Goal: Task Accomplishment & Management: Complete application form

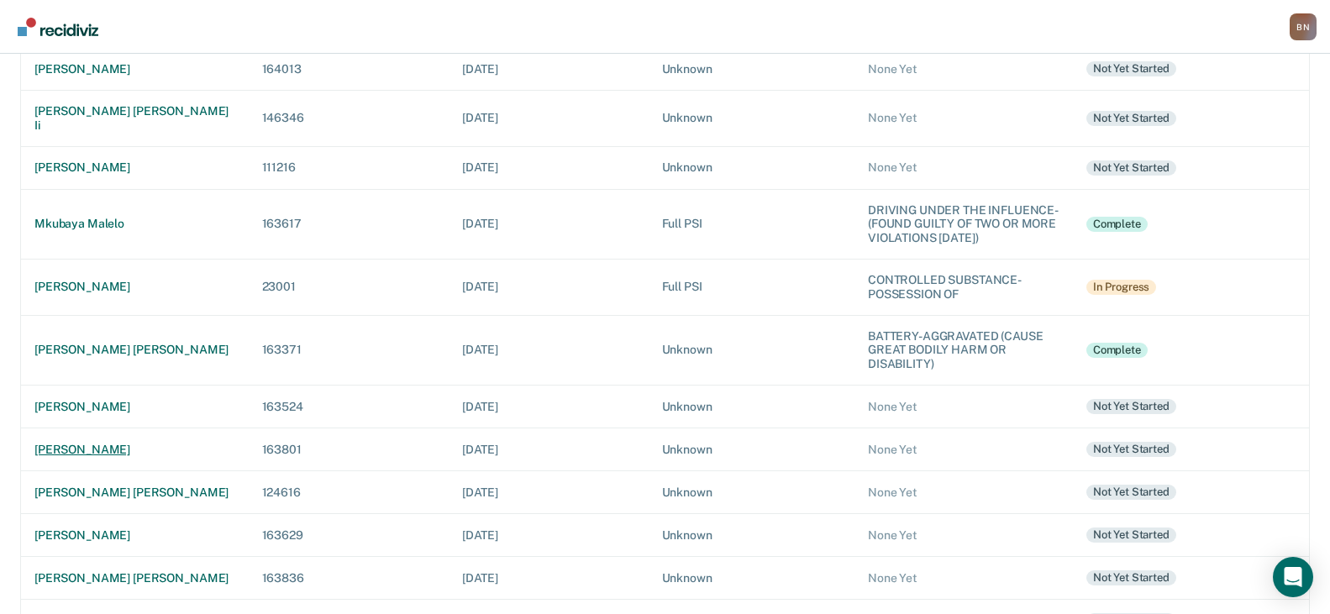
scroll to position [588, 0]
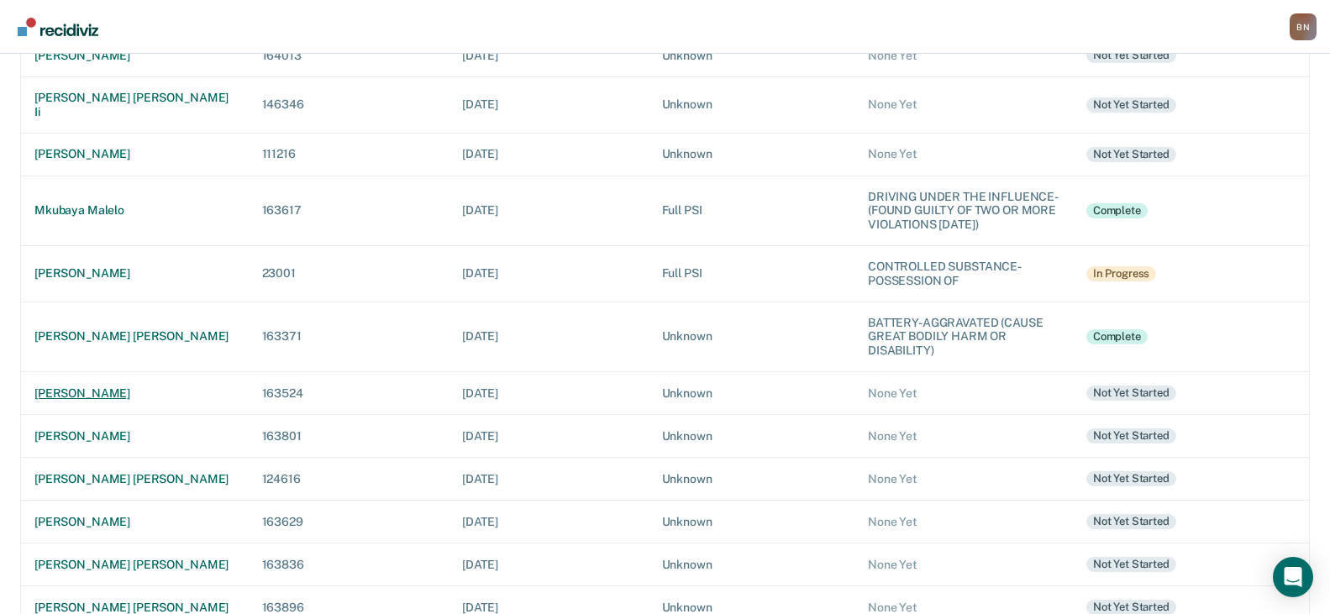
click at [76, 386] on div "[PERSON_NAME]" at bounding box center [134, 393] width 201 height 14
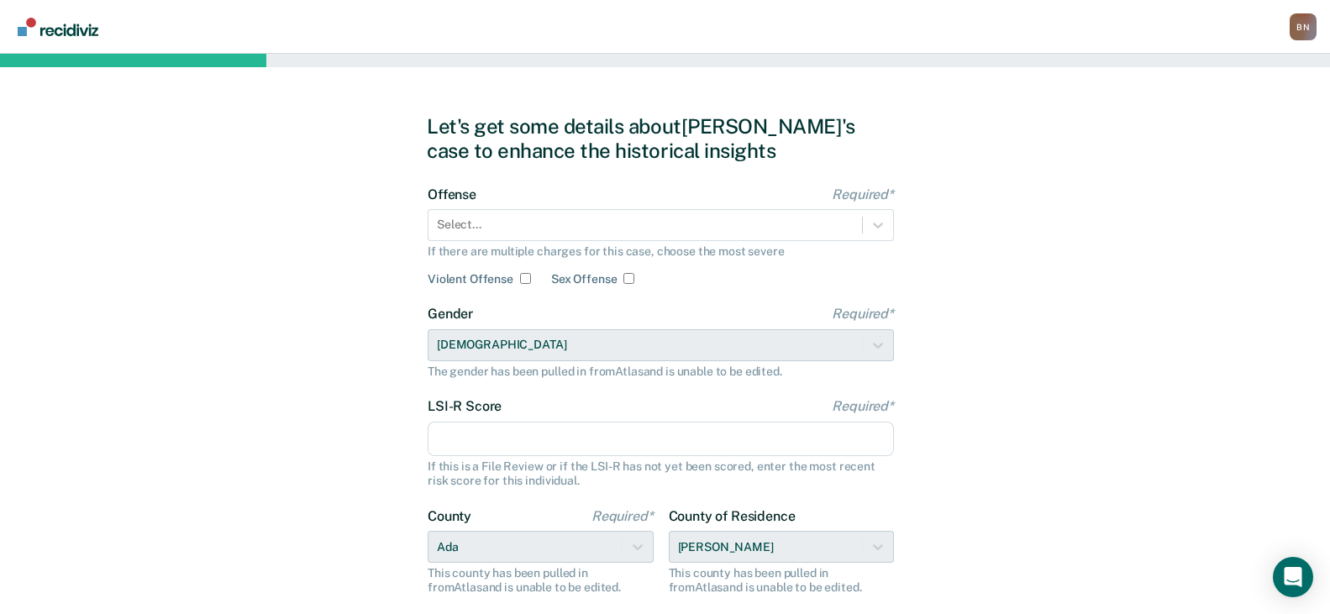
click at [707, 243] on div "Offense Required* Select... If there are multiple charges for this case, choose…" at bounding box center [661, 237] width 466 height 100
click at [872, 229] on icon at bounding box center [878, 225] width 17 height 17
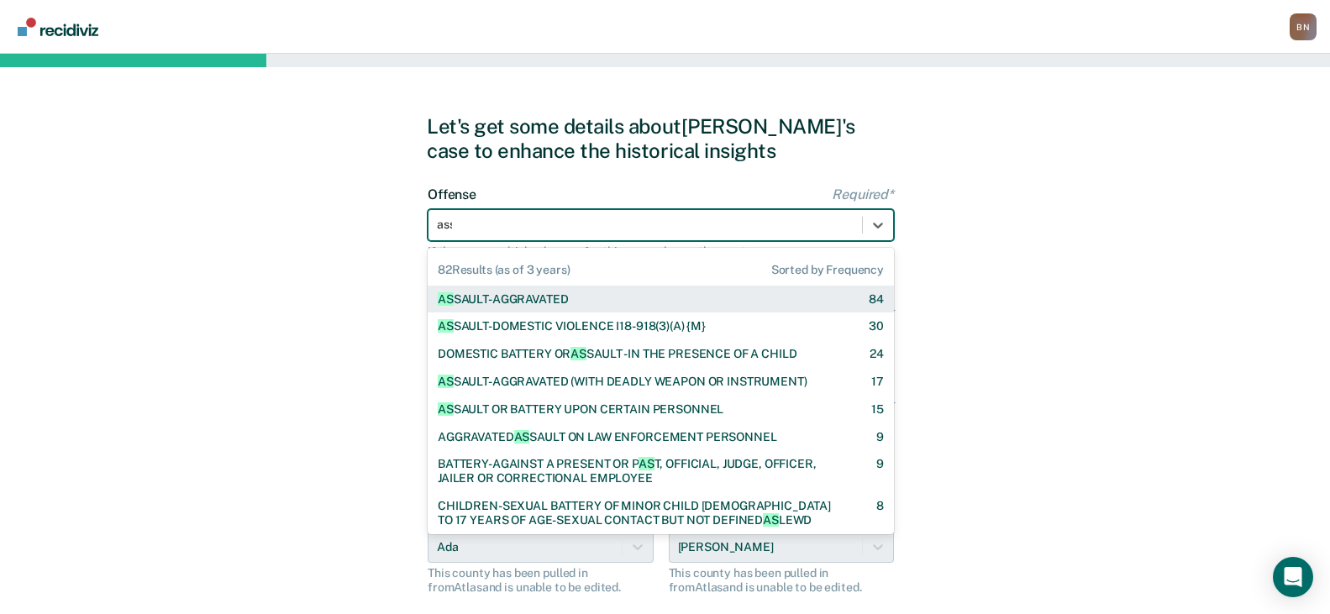
type input "assa"
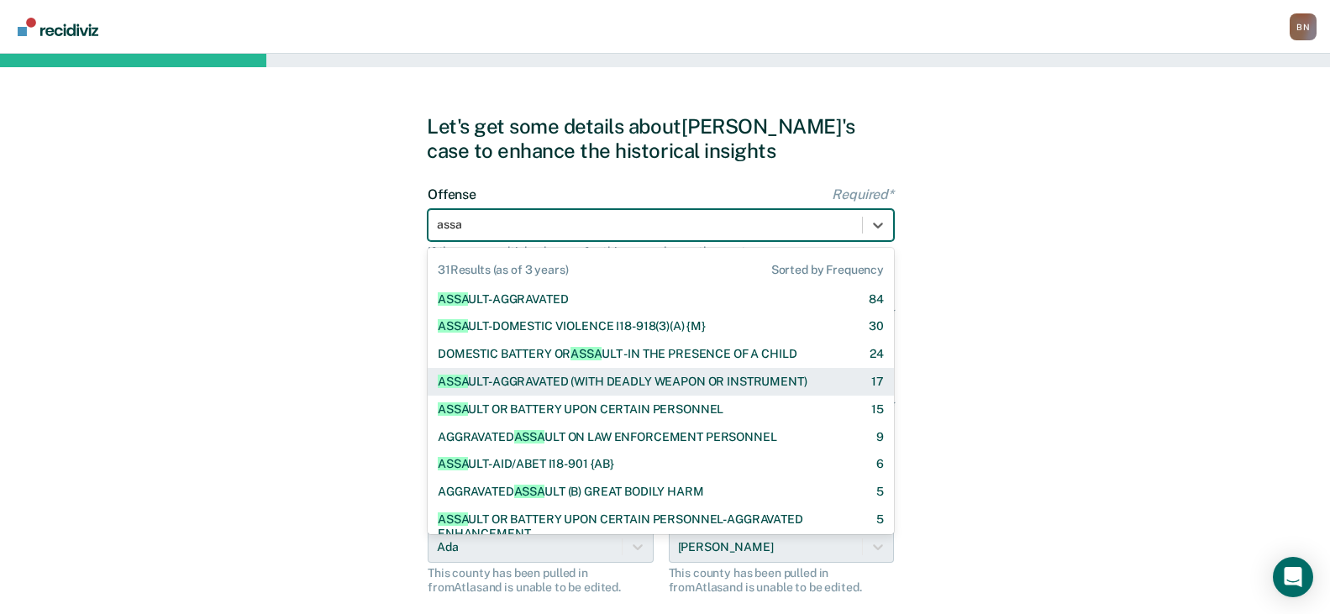
click at [750, 379] on div "ASSA ULT-AGGRAVATED (WITH DEADLY WEAPON OR INSTRUMENT)" at bounding box center [623, 382] width 370 height 14
checkbox input "true"
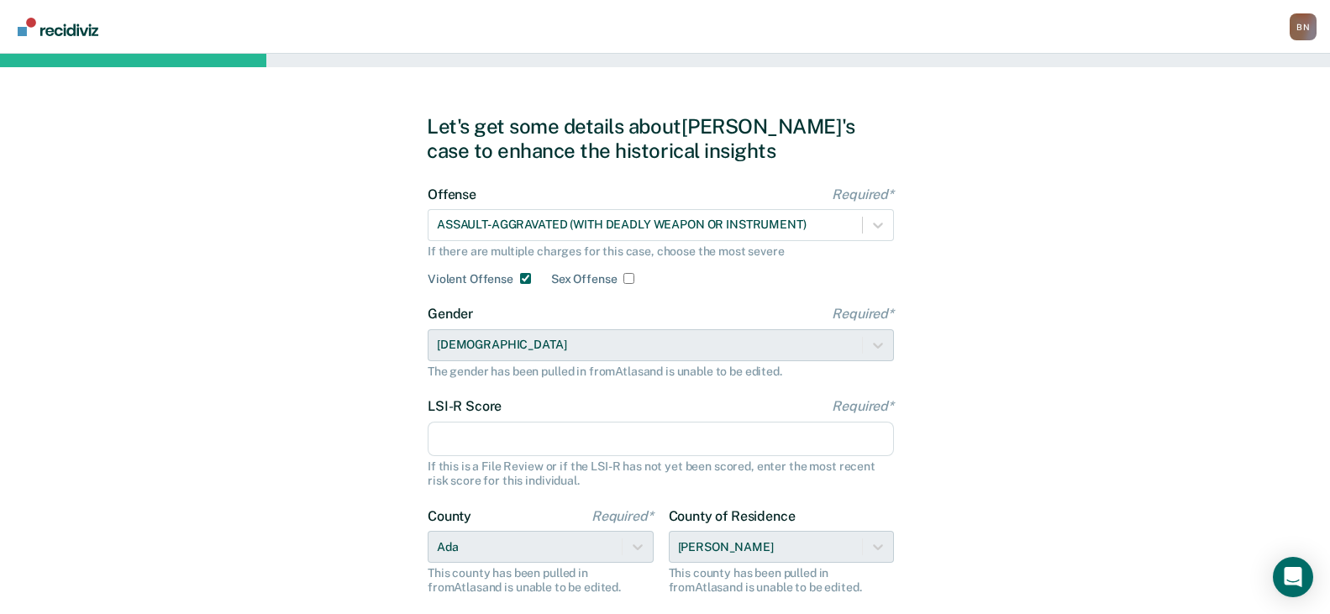
click at [520, 443] on input "LSI-R Score Required*" at bounding box center [661, 439] width 466 height 35
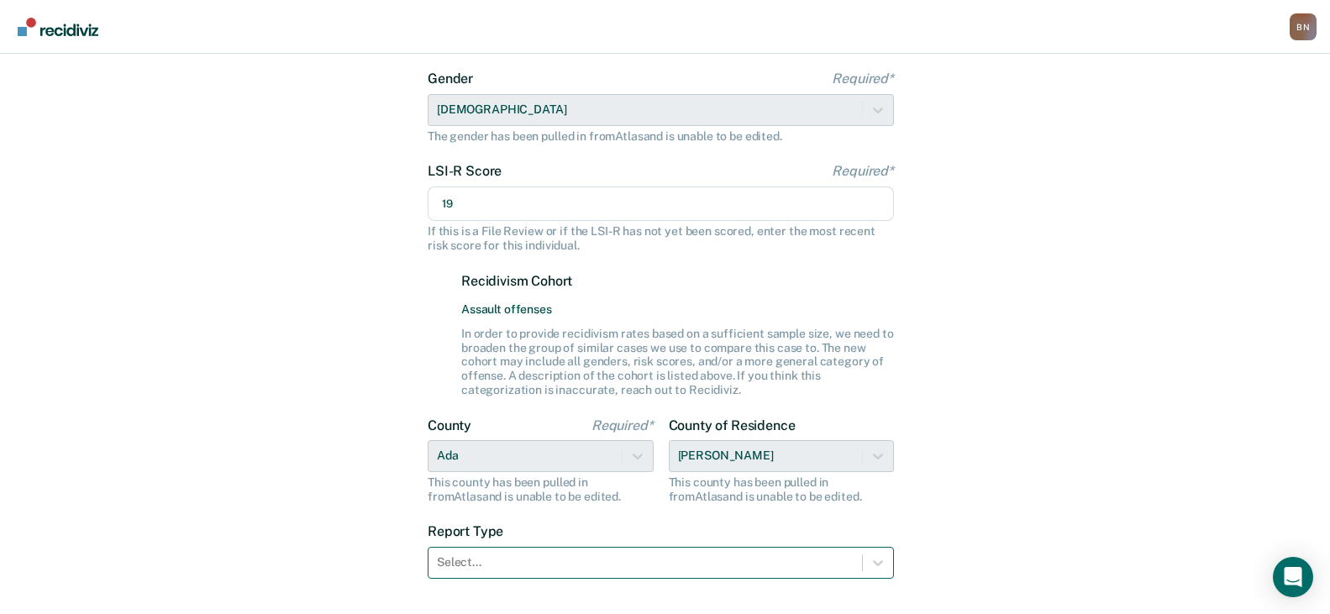
scroll to position [336, 0]
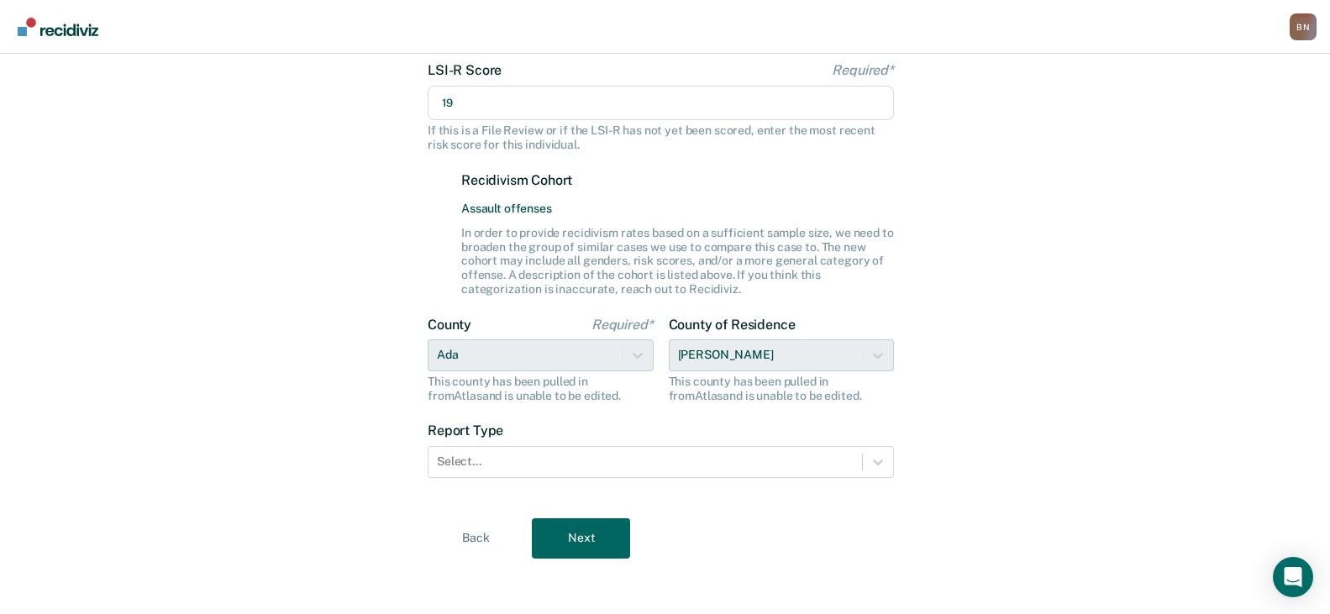
type input "19"
click at [761, 355] on div "County of Residence [PERSON_NAME] This county has been pulled in from [GEOGRAPH…" at bounding box center [782, 360] width 226 height 87
click at [886, 358] on div "County of Residence [PERSON_NAME] This county has been pulled in from [GEOGRAPH…" at bounding box center [782, 360] width 226 height 87
click at [619, 467] on div at bounding box center [645, 462] width 417 height 18
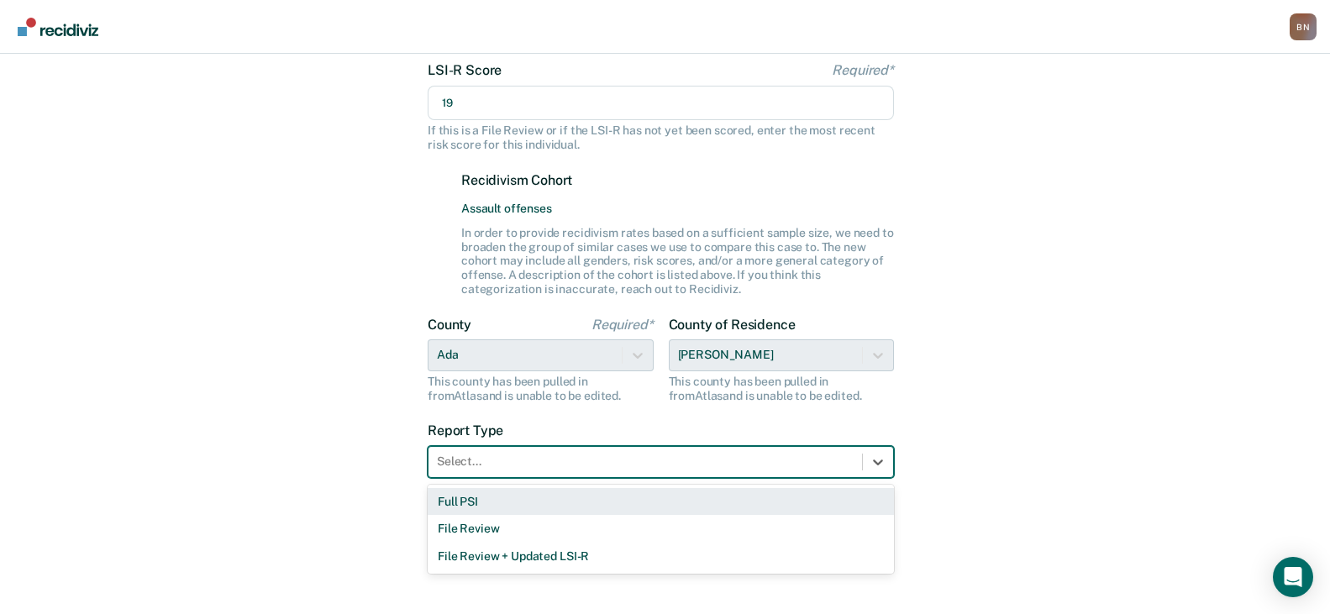
click at [565, 497] on div "Full PSI" at bounding box center [661, 502] width 466 height 28
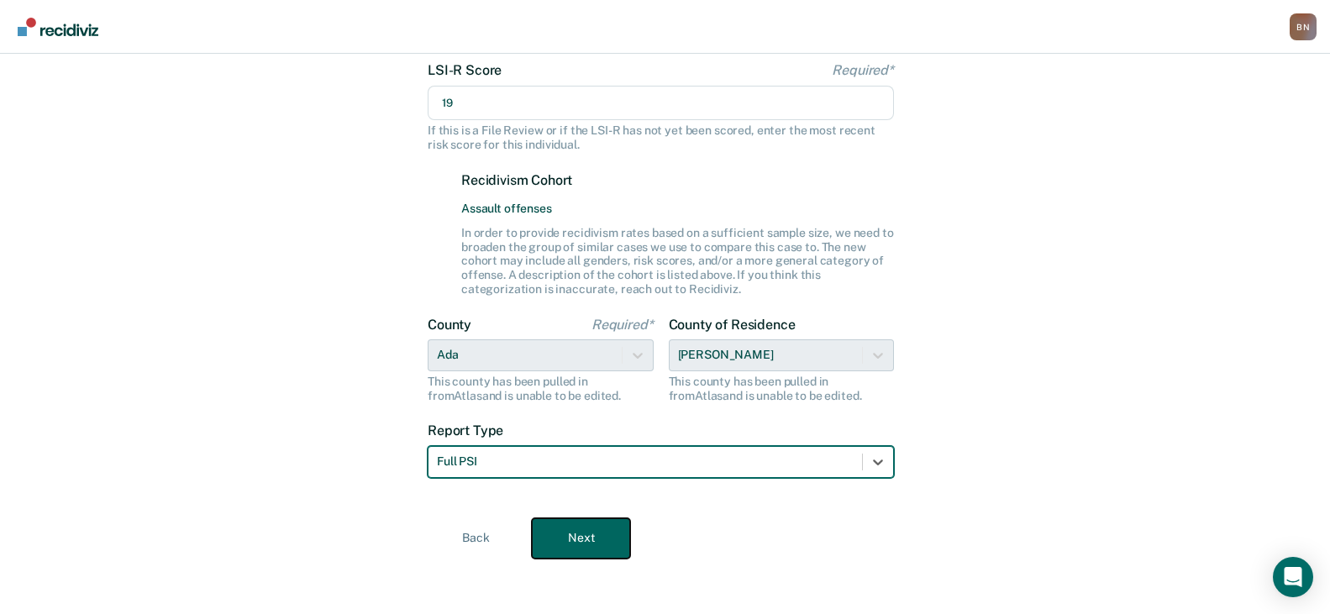
click at [575, 527] on button "Next" at bounding box center [581, 538] width 98 height 40
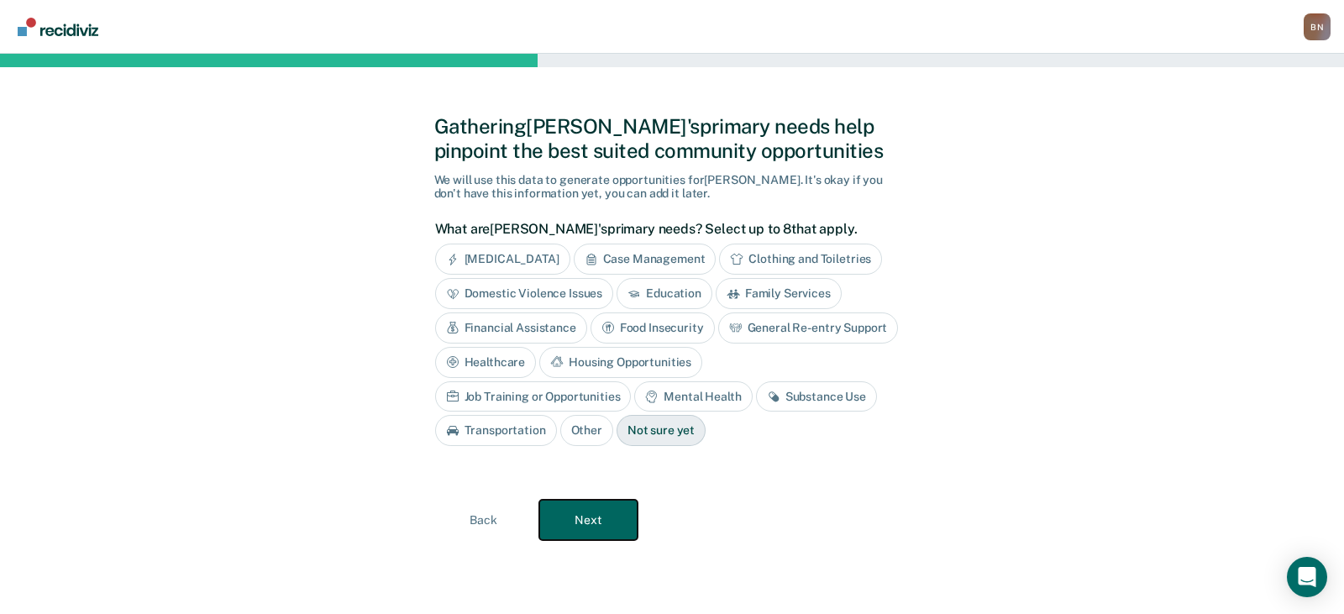
click at [601, 513] on button "Next" at bounding box center [588, 520] width 98 height 40
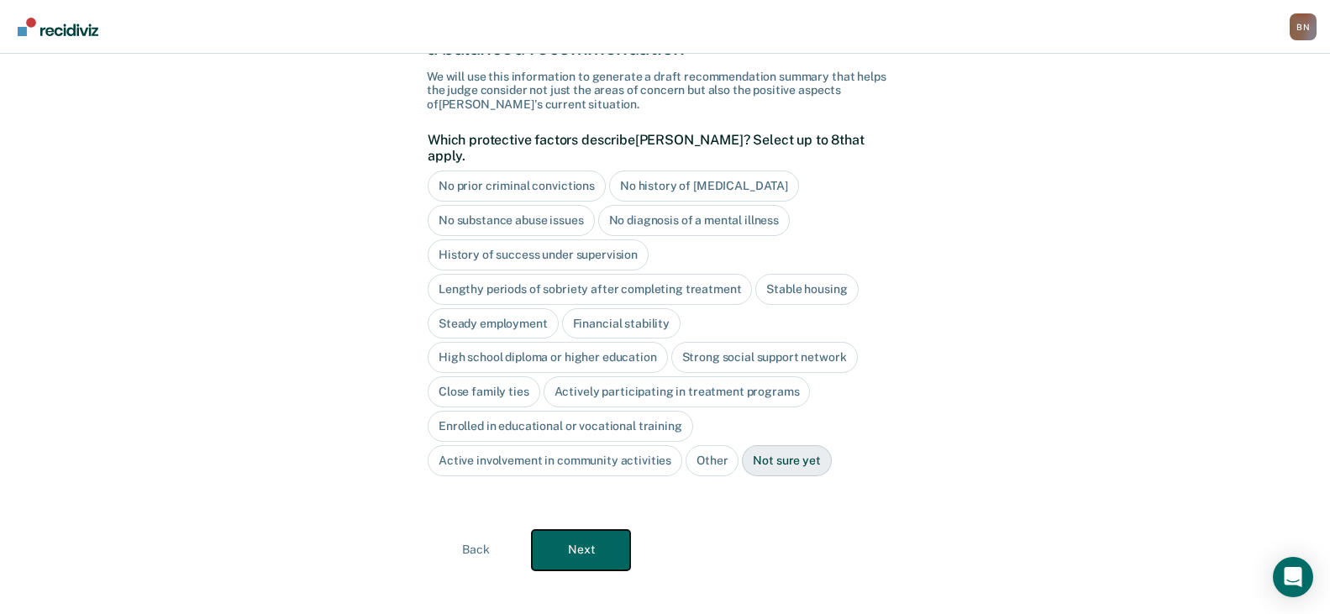
click at [590, 535] on button "Next" at bounding box center [581, 550] width 98 height 40
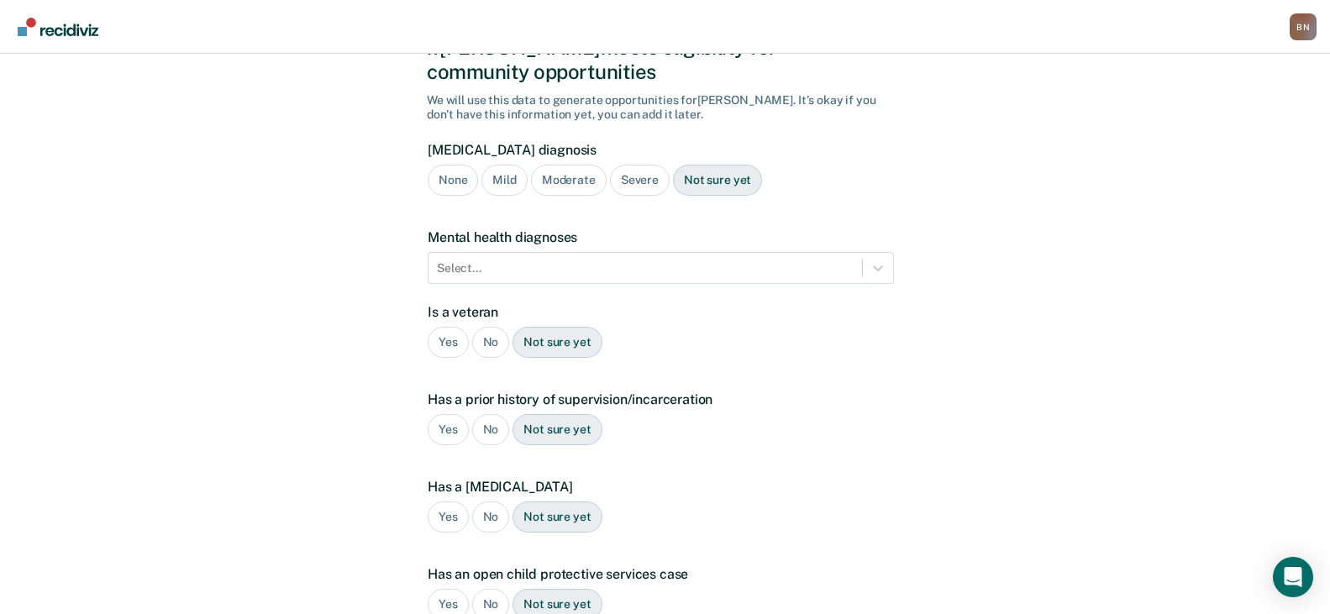
scroll to position [327, 0]
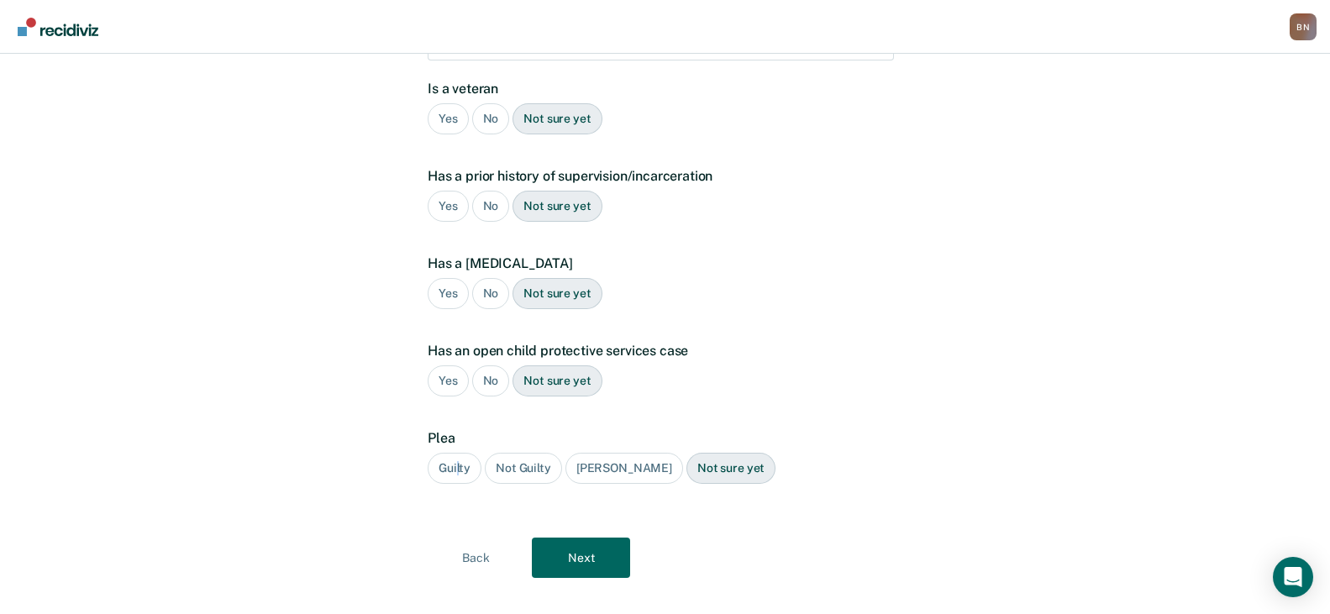
click at [458, 453] on div "Guilty" at bounding box center [455, 468] width 54 height 31
click at [595, 538] on button "Next" at bounding box center [581, 558] width 98 height 40
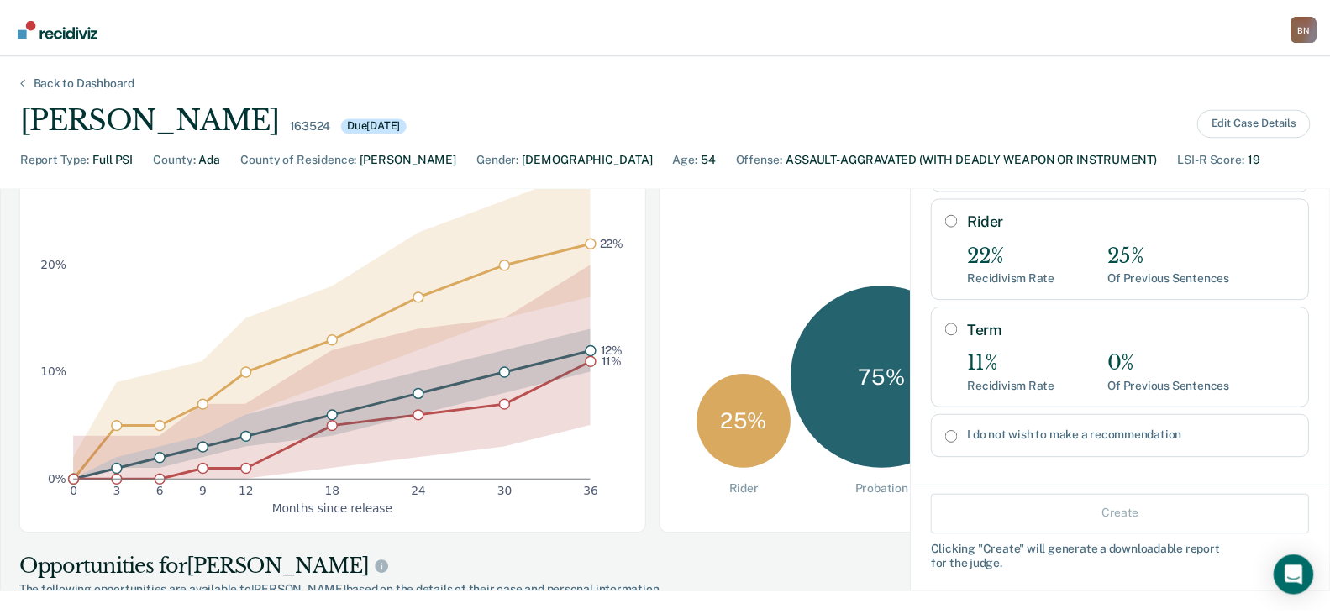
scroll to position [504, 0]
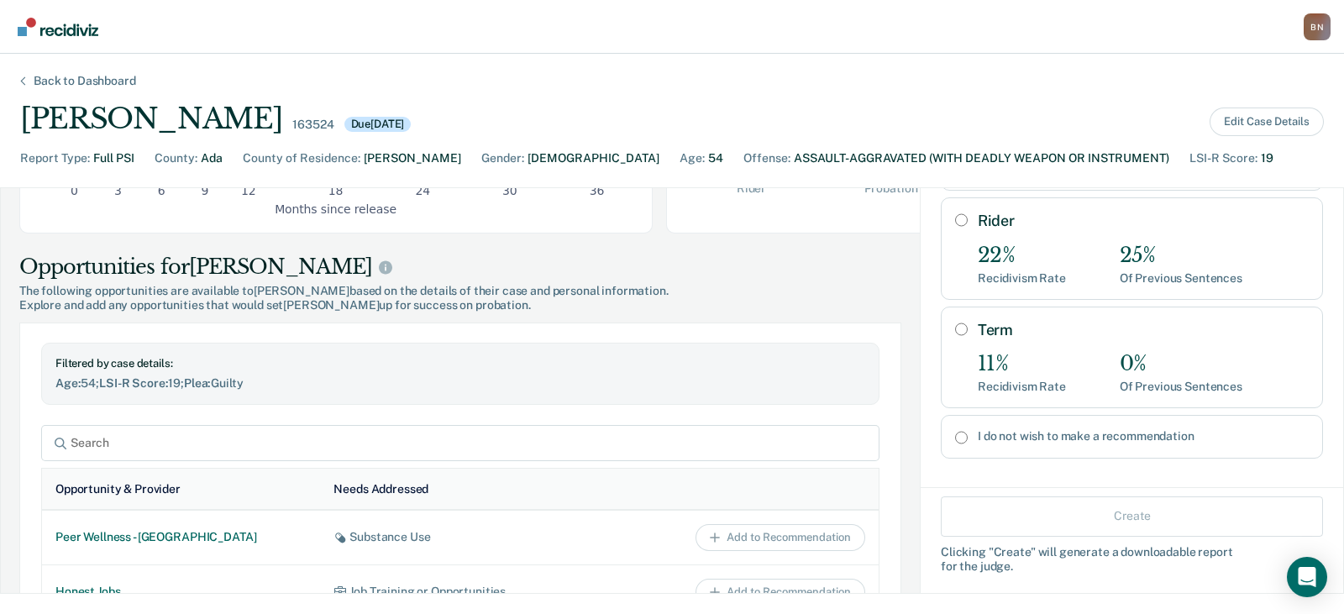
click at [955, 431] on input "I do not wish to make a recommendation" at bounding box center [961, 437] width 13 height 13
radio input "true"
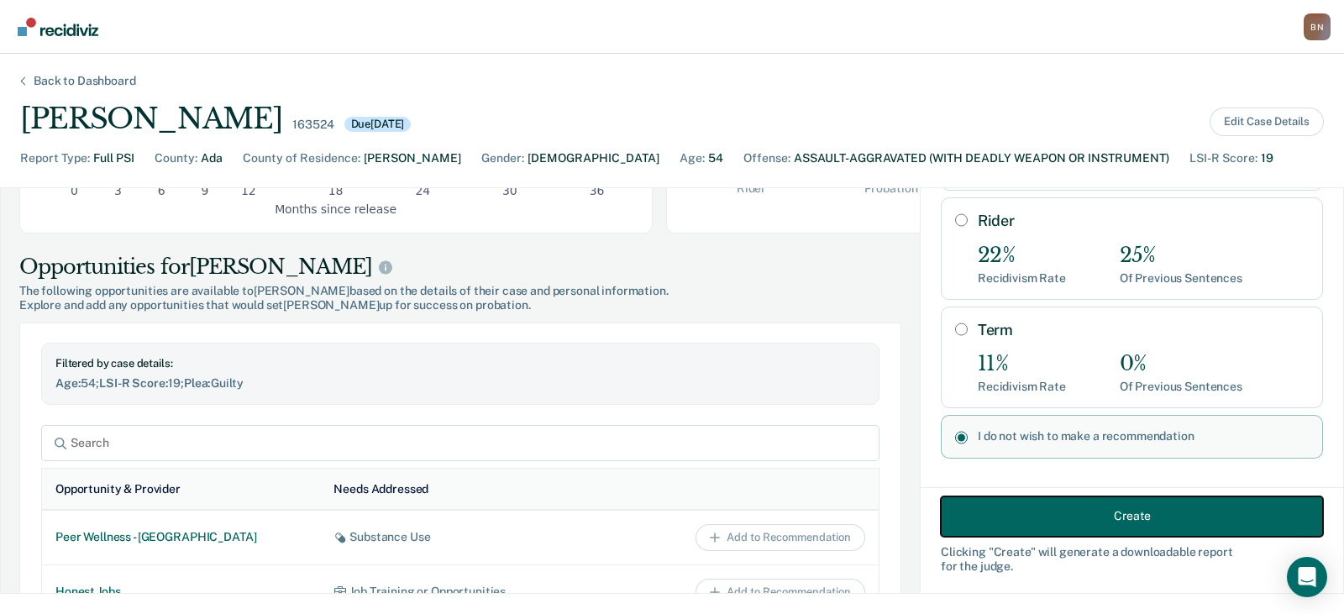
click at [1090, 518] on button "Create" at bounding box center [1132, 516] width 382 height 40
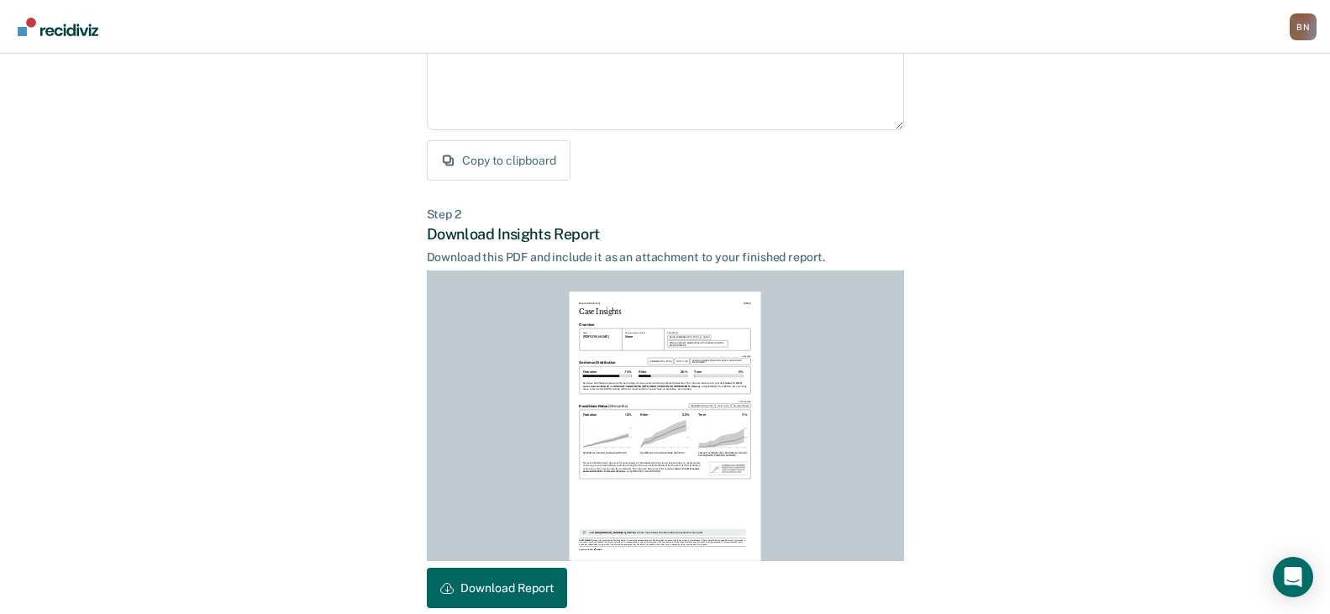
scroll to position [344, 0]
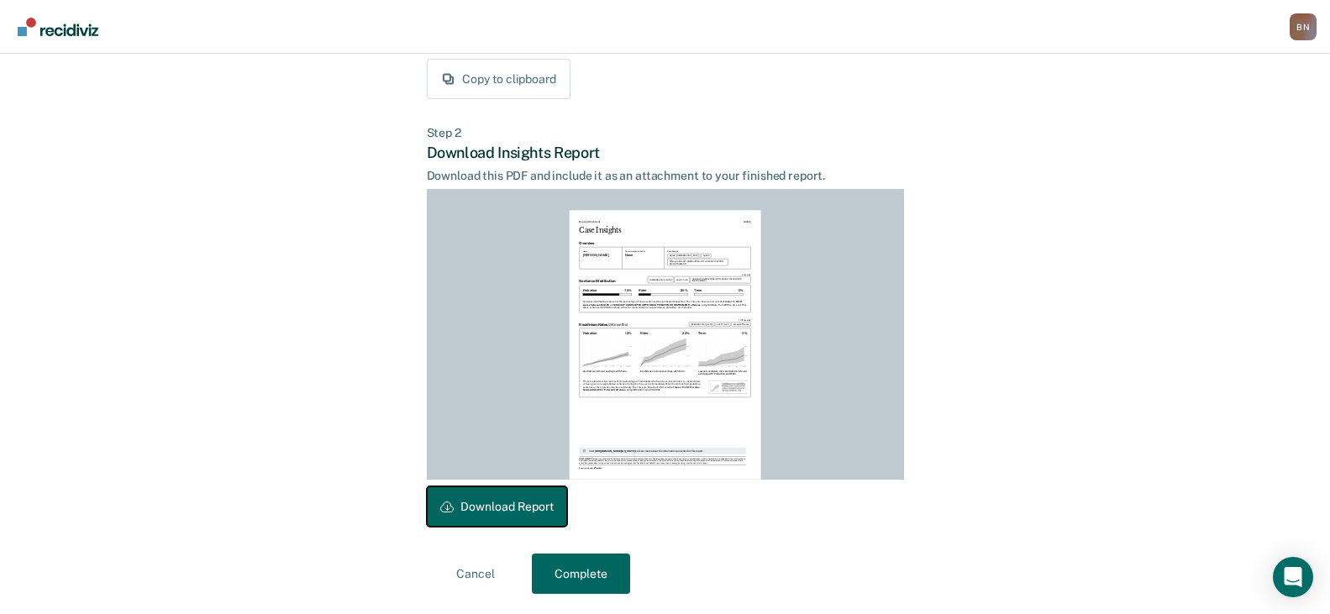
click at [508, 498] on button "Download Report" at bounding box center [497, 506] width 140 height 40
